Goal: Check status: Check status

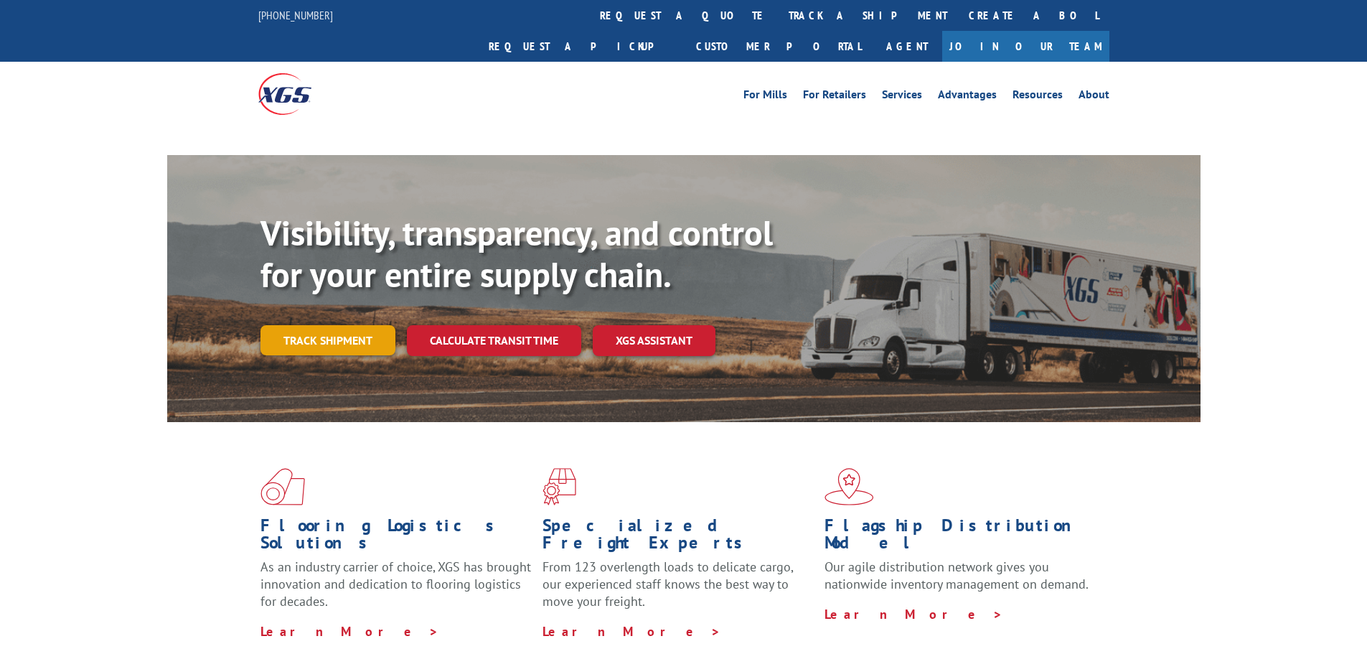
click at [367, 325] on link "Track shipment" at bounding box center [327, 340] width 135 height 30
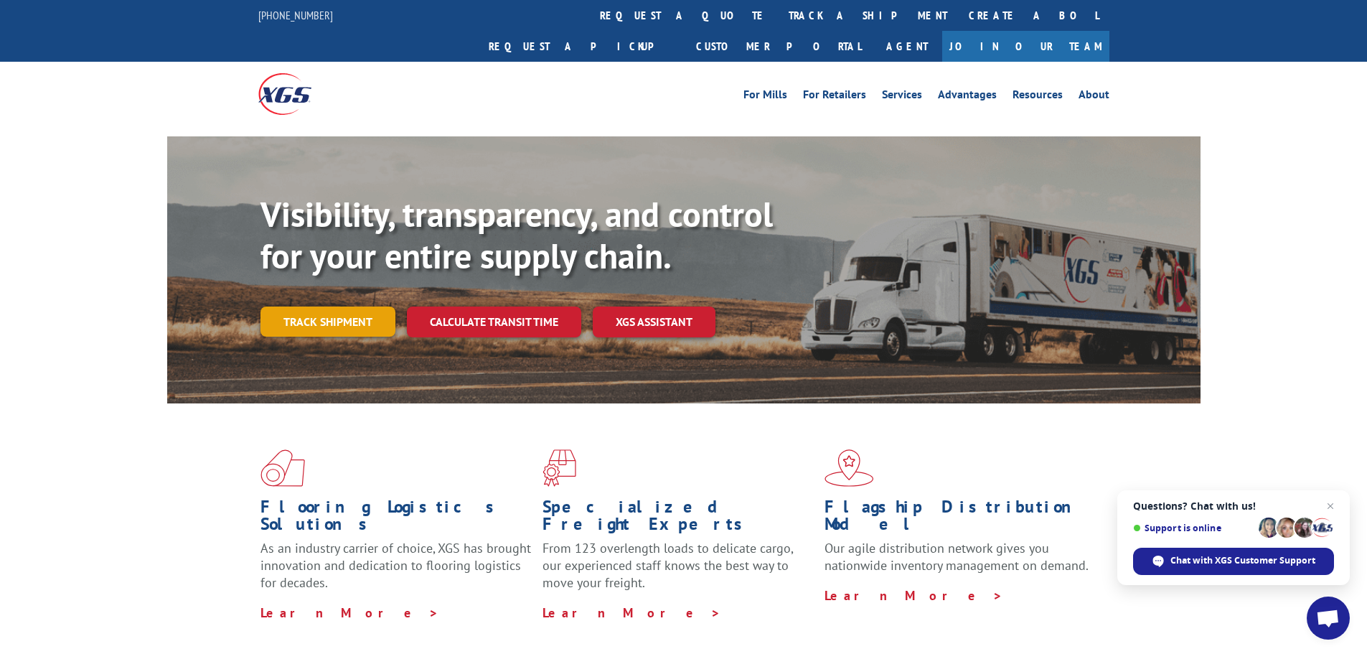
click at [344, 306] on link "Track shipment" at bounding box center [327, 321] width 135 height 30
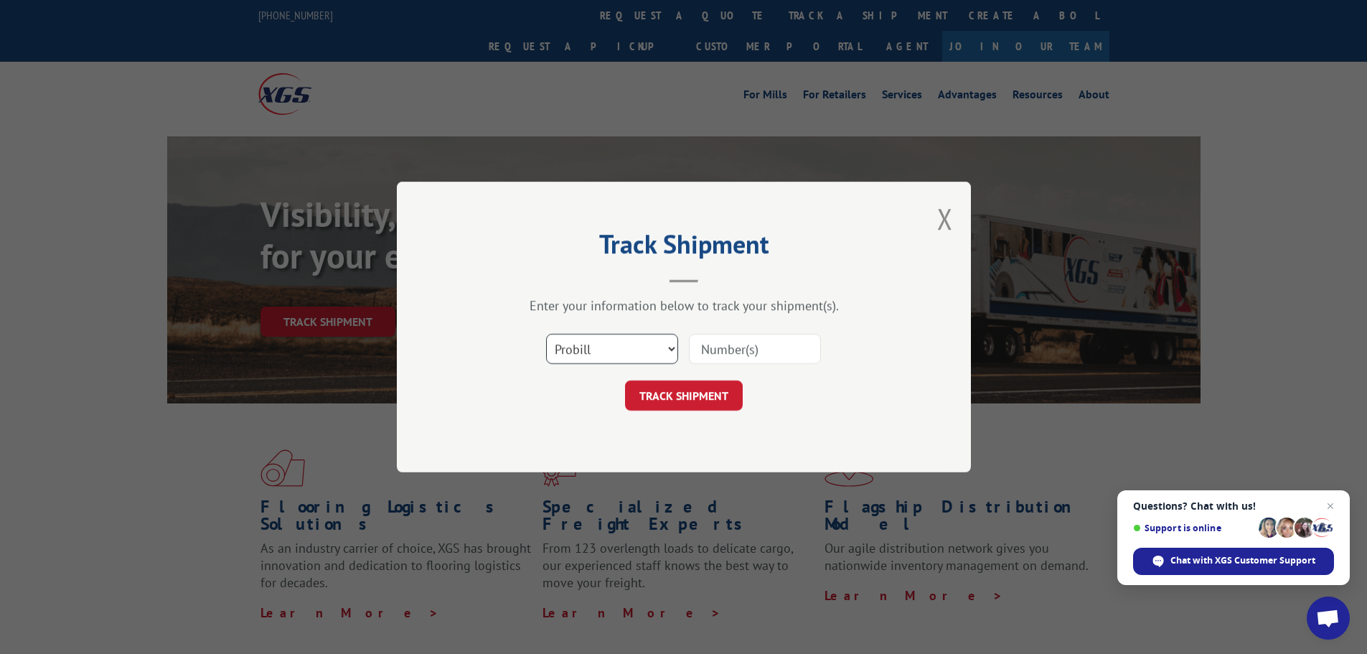
click at [601, 342] on select "Select category... Probill BOL PO" at bounding box center [612, 349] width 132 height 30
select select "po"
click at [546, 334] on select "Select category... Probill BOL PO" at bounding box center [612, 349] width 132 height 30
paste input "55558759"
type input "55558759"
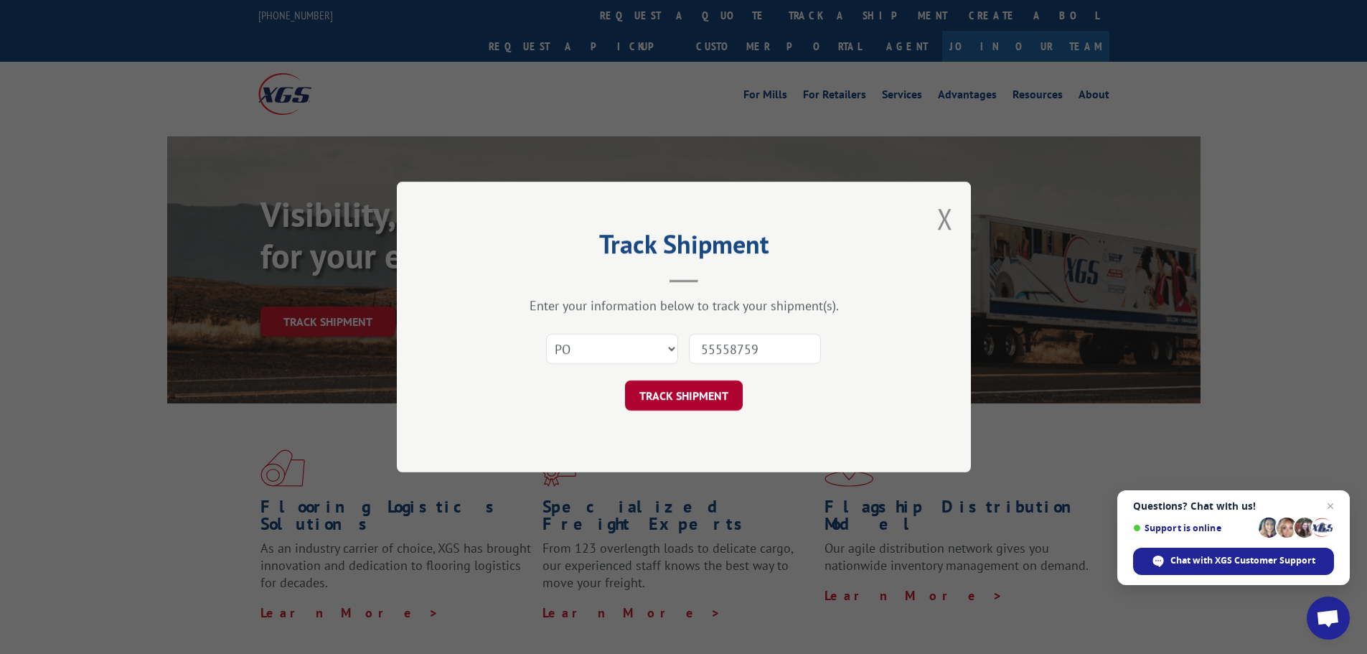
click at [683, 395] on button "TRACK SHIPMENT" at bounding box center [684, 395] width 118 height 30
